Goal: Task Accomplishment & Management: Complete application form

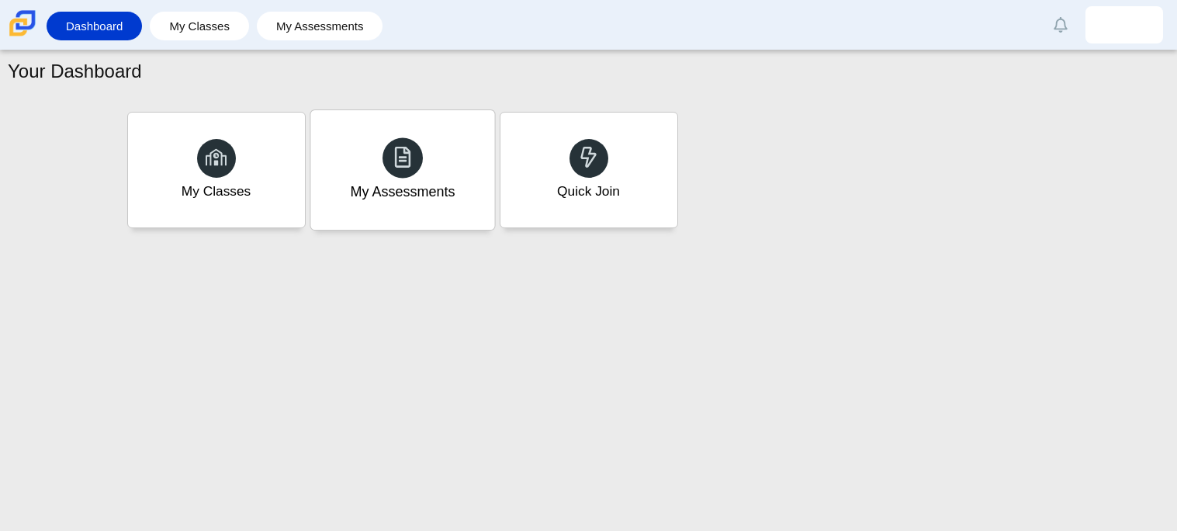
click at [419, 189] on div "My Assessments" at bounding box center [402, 192] width 105 height 20
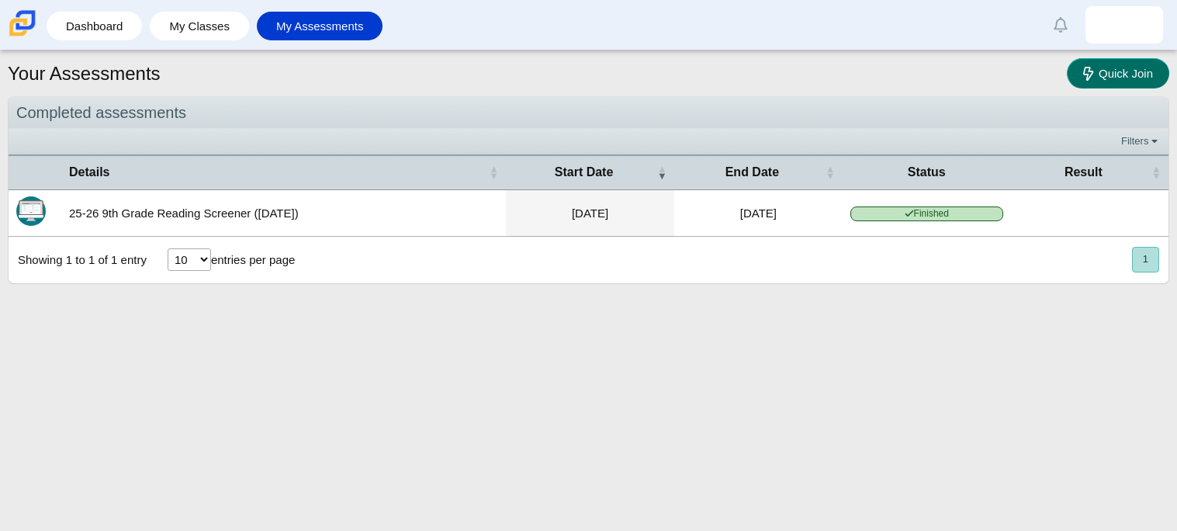
click at [1096, 64] on link "Quick Join" at bounding box center [1118, 73] width 102 height 30
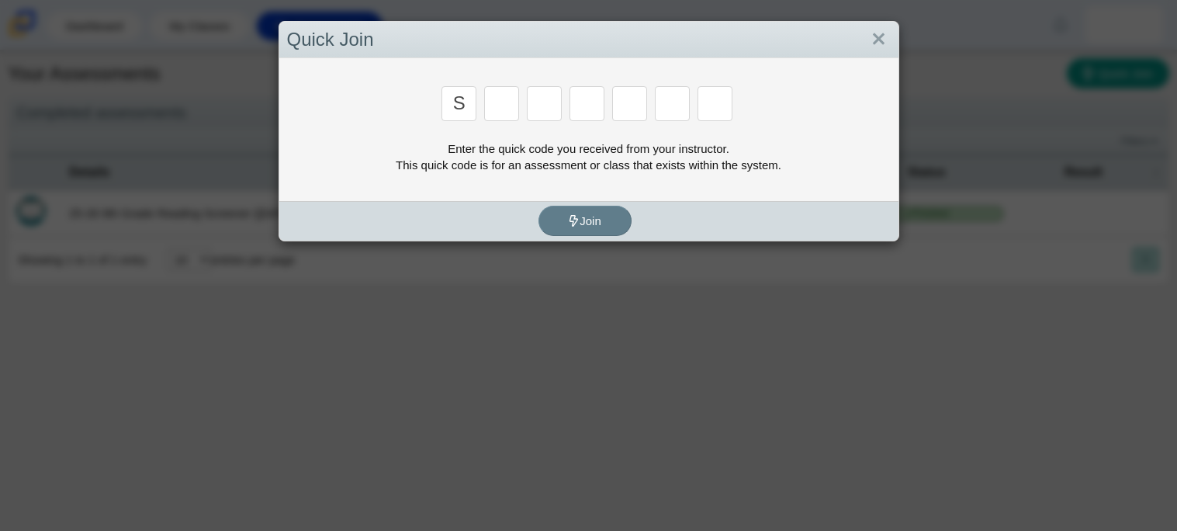
type input "s"
type input "h"
type input "i"
type input "h"
type input "w"
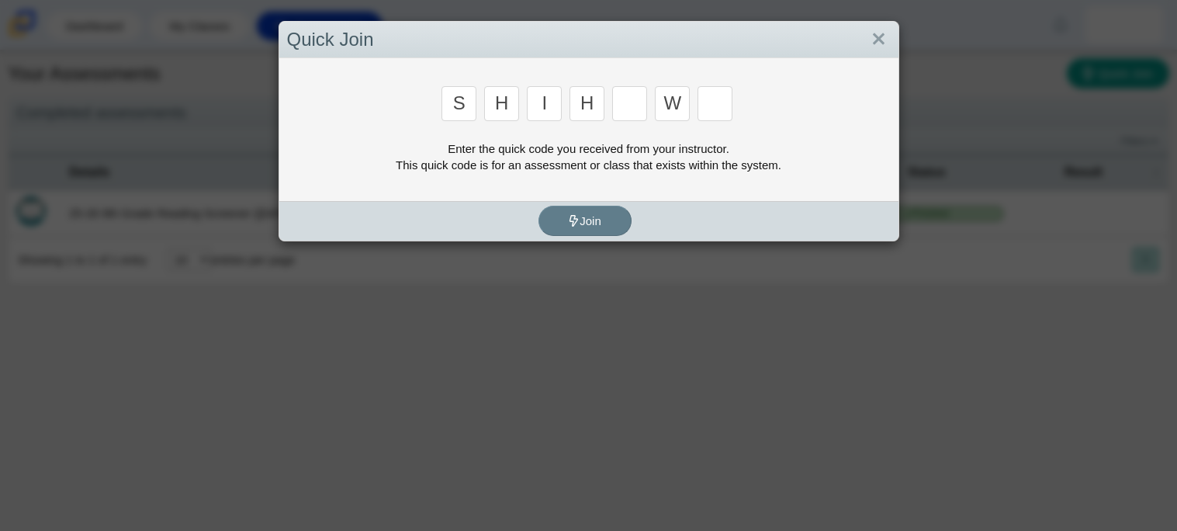
type input "f"
type input "u"
type input "e"
type input "a"
type input "h"
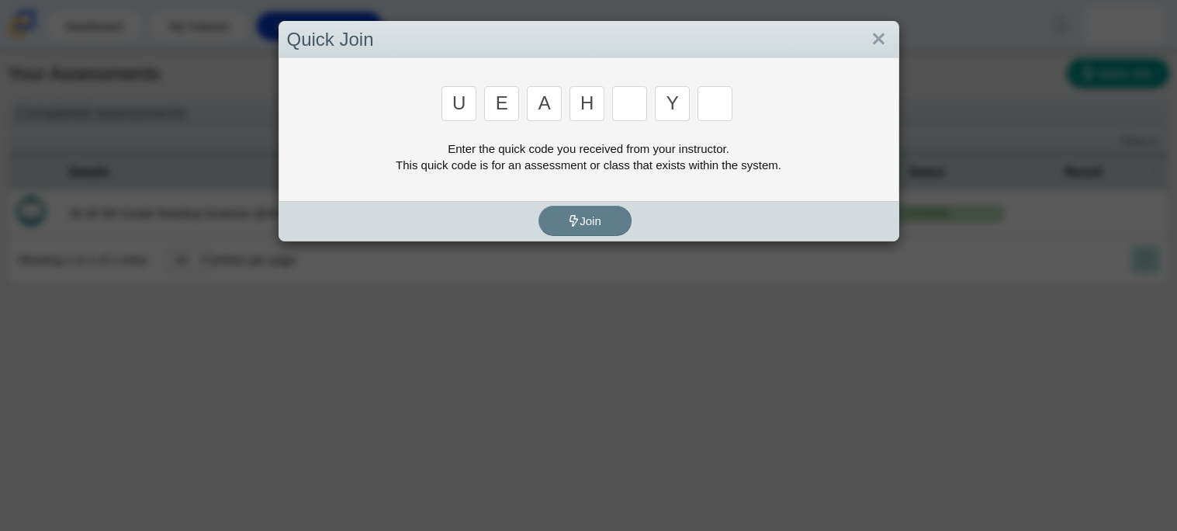
type input "y"
type input "d"
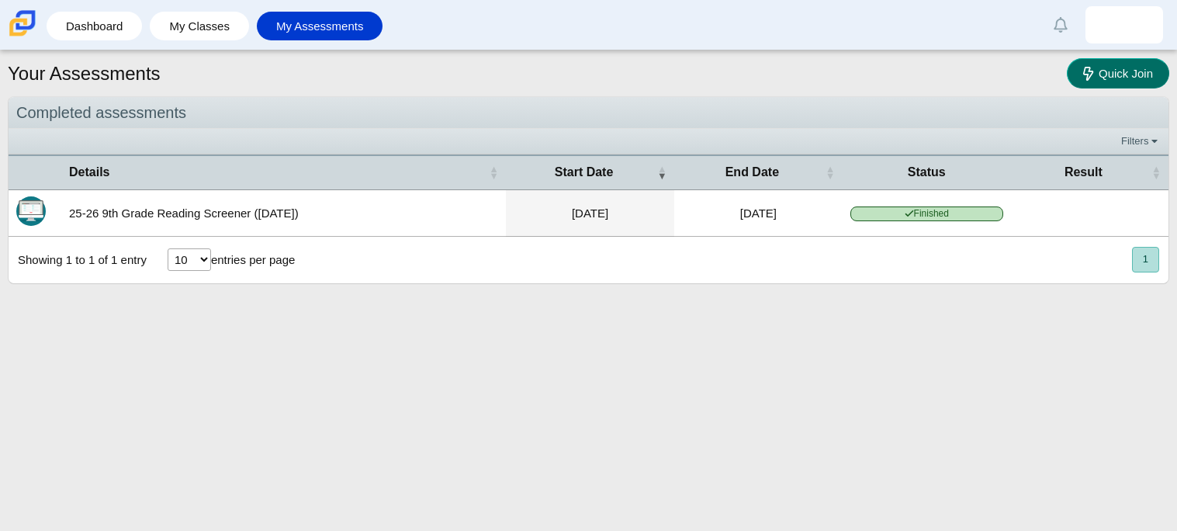
click at [1109, 78] on span "Quick Join" at bounding box center [1126, 73] width 54 height 13
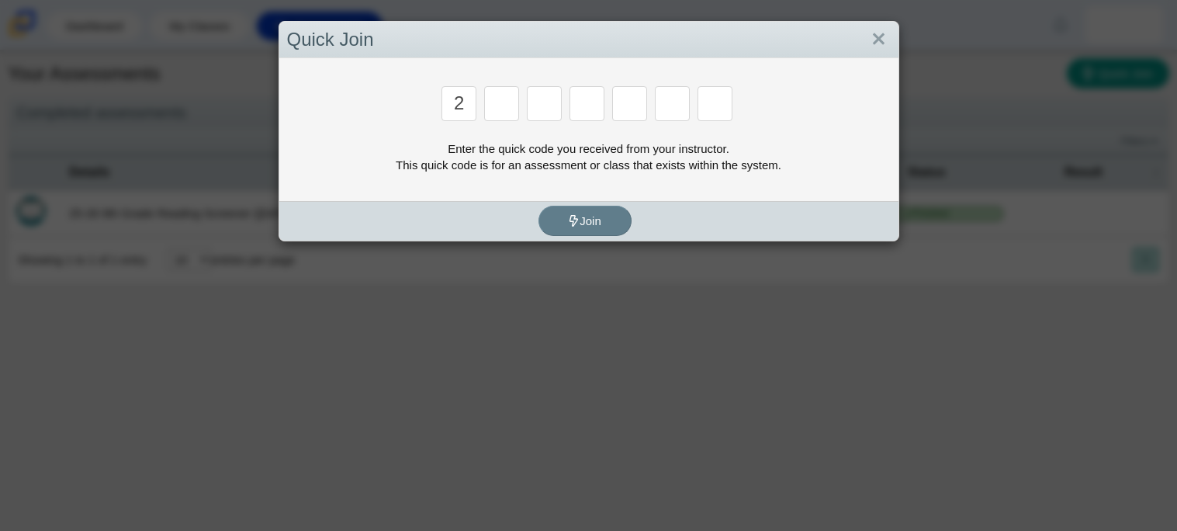
type input "2"
type input "c"
type input "u"
type input "p"
type input "s"
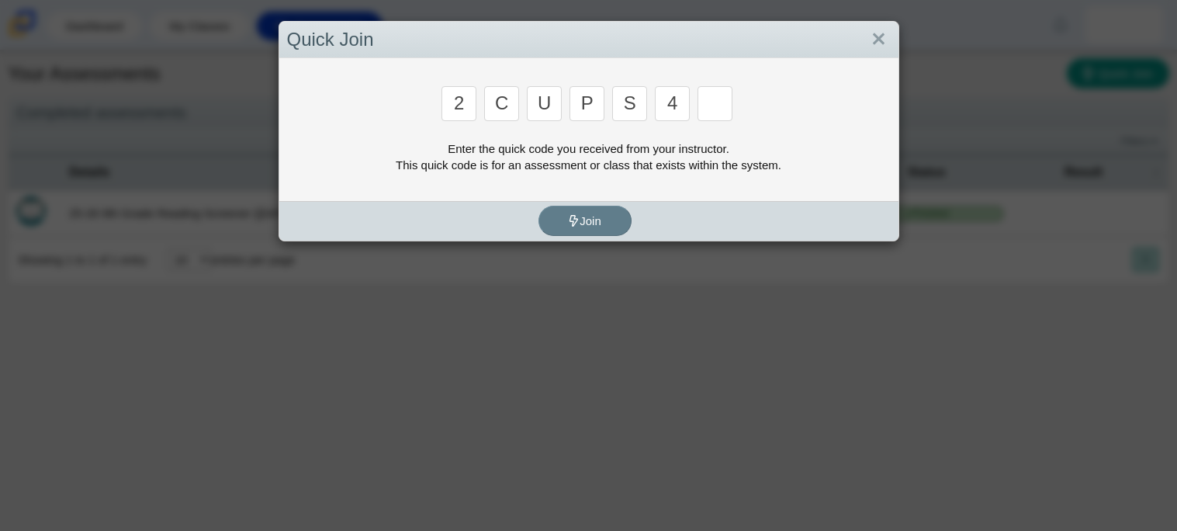
type input "4"
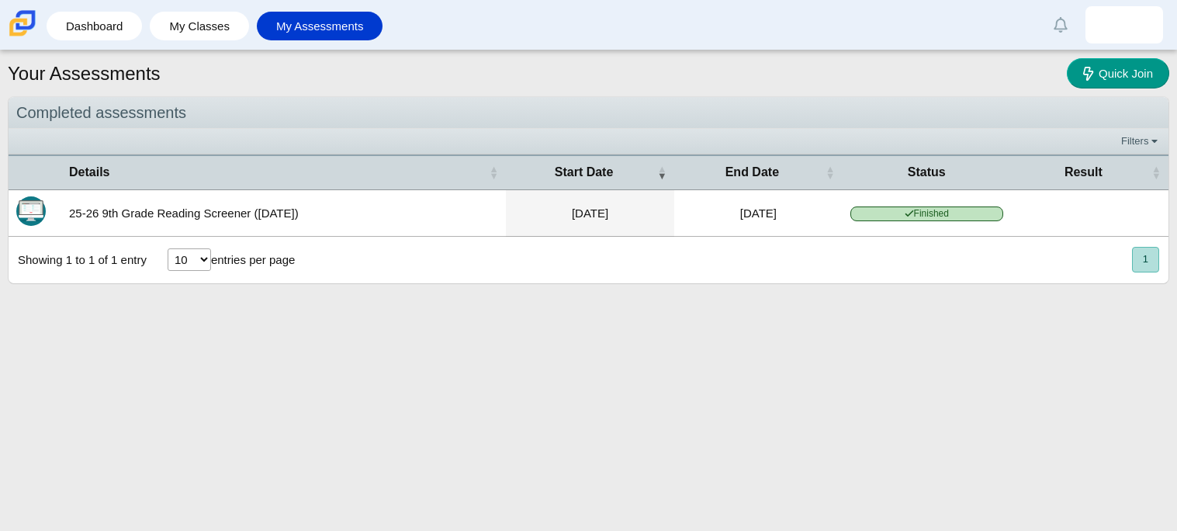
type input "a"
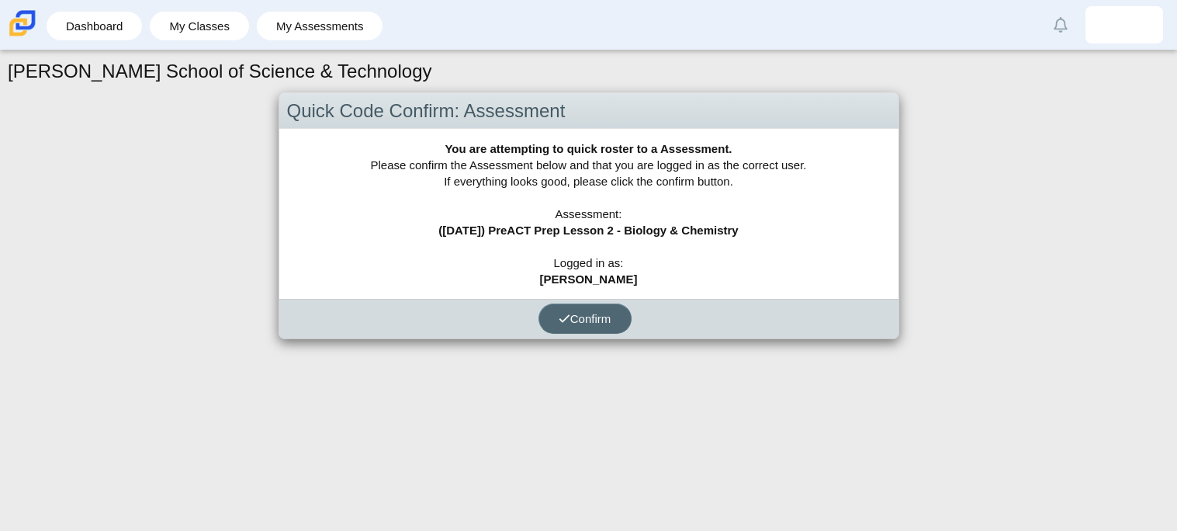
click at [591, 327] on button "Confirm" at bounding box center [585, 318] width 93 height 30
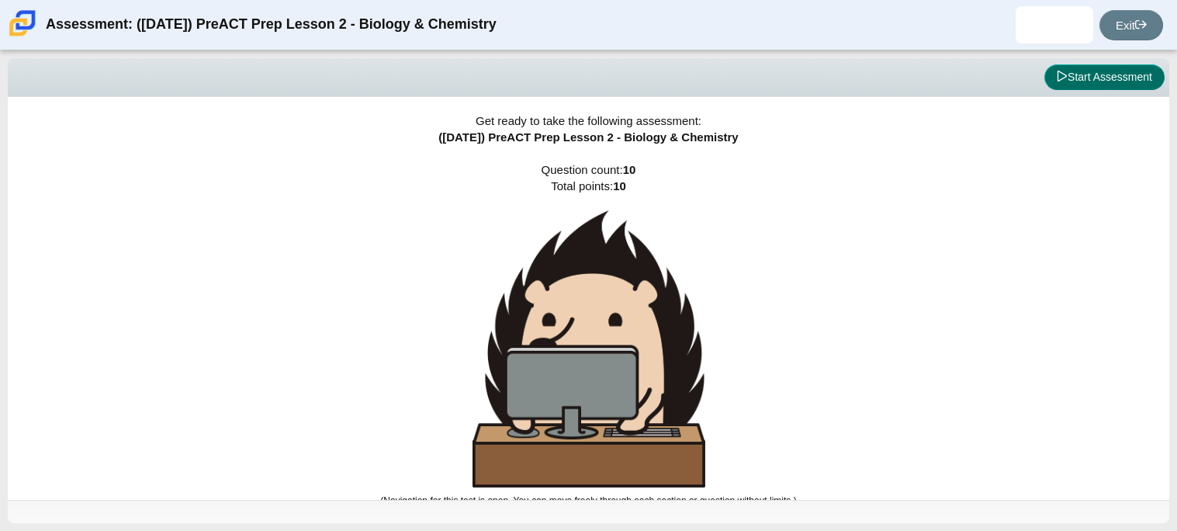
click at [1085, 76] on button "Start Assessment" at bounding box center [1104, 77] width 120 height 26
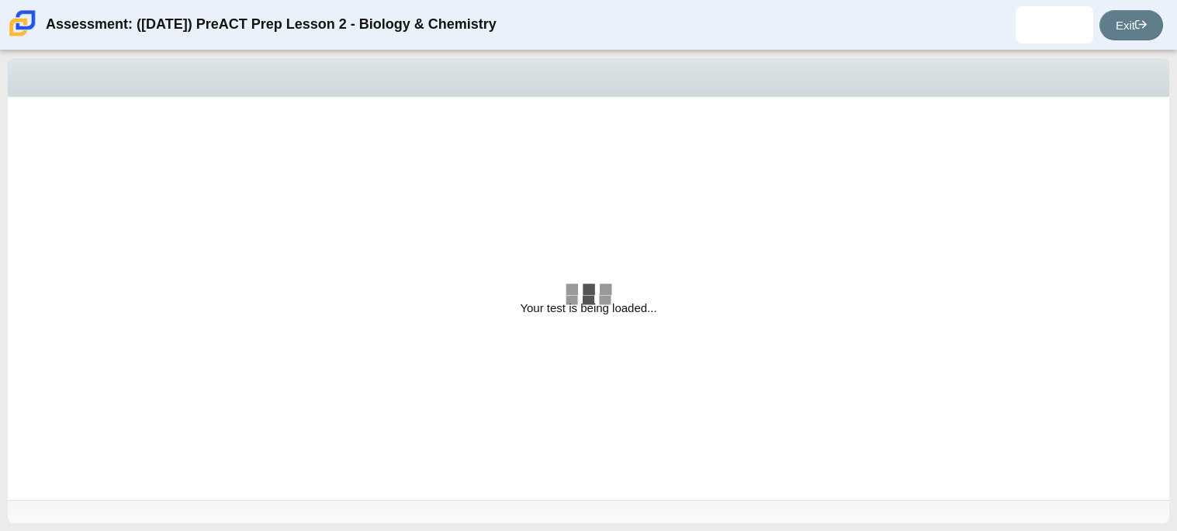
select select "88c27e0d-eae0-4ba9-ac20-9160ce6547ef"
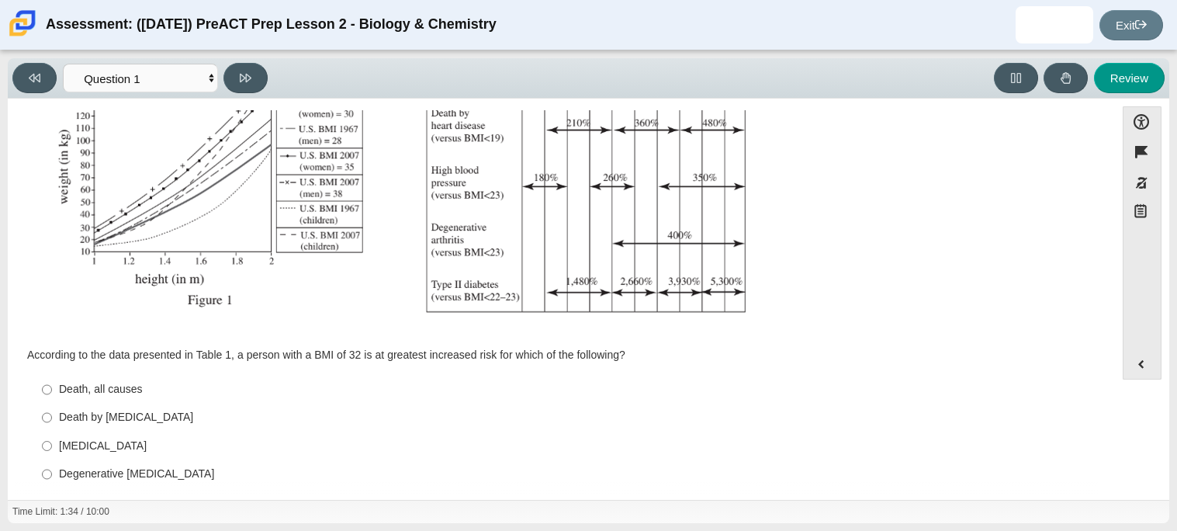
scroll to position [330, 0]
